Goal: Transaction & Acquisition: Purchase product/service

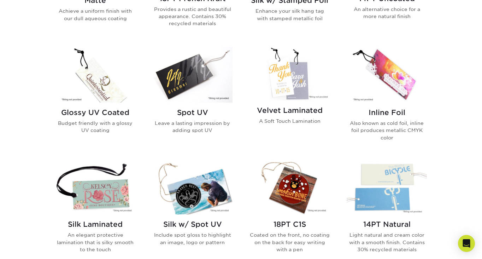
scroll to position [325, 0]
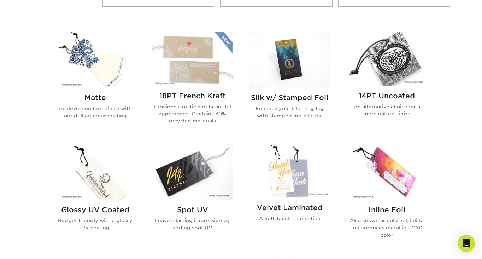
click at [96, 75] on img at bounding box center [95, 60] width 80 height 56
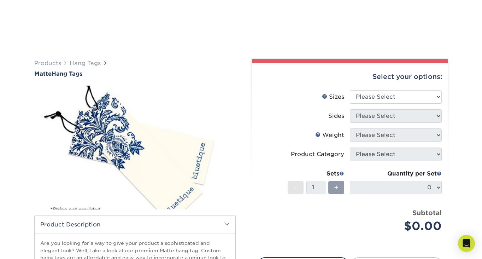
scroll to position [42, 0]
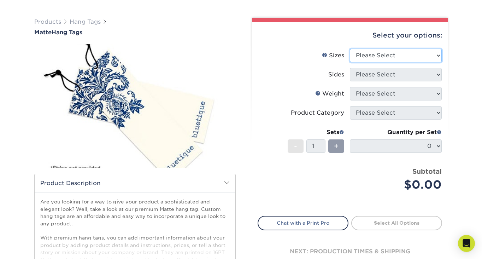
click at [417, 51] on select "Please Select 1.5" x 3.5" 1.75" x 3.5" 2" x 2" 2" x 3.5" 2" x 4" 2" x 6" 2.5" x…" at bounding box center [396, 55] width 92 height 13
